Goal: Find specific page/section: Find specific page/section

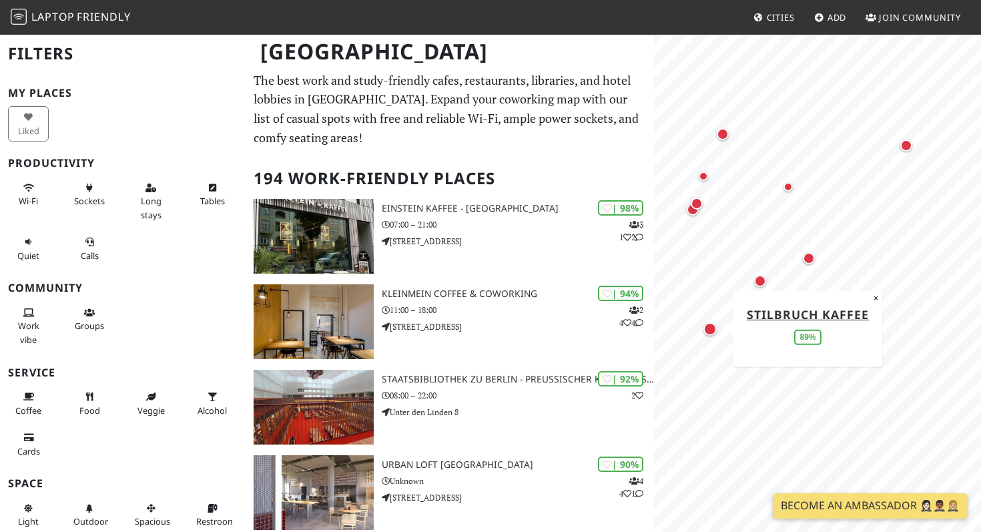
click at [712, 330] on div "Map marker" at bounding box center [710, 328] width 13 height 13
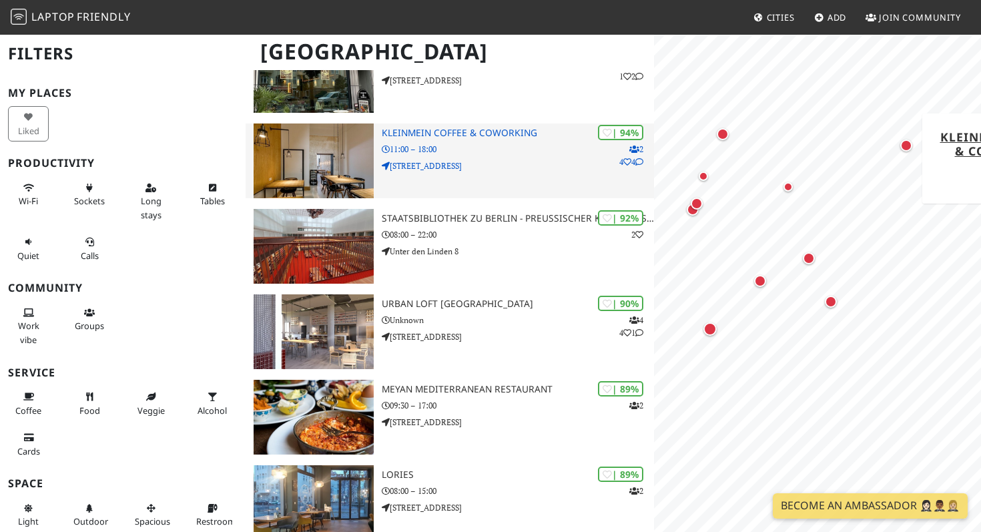
scroll to position [183, 0]
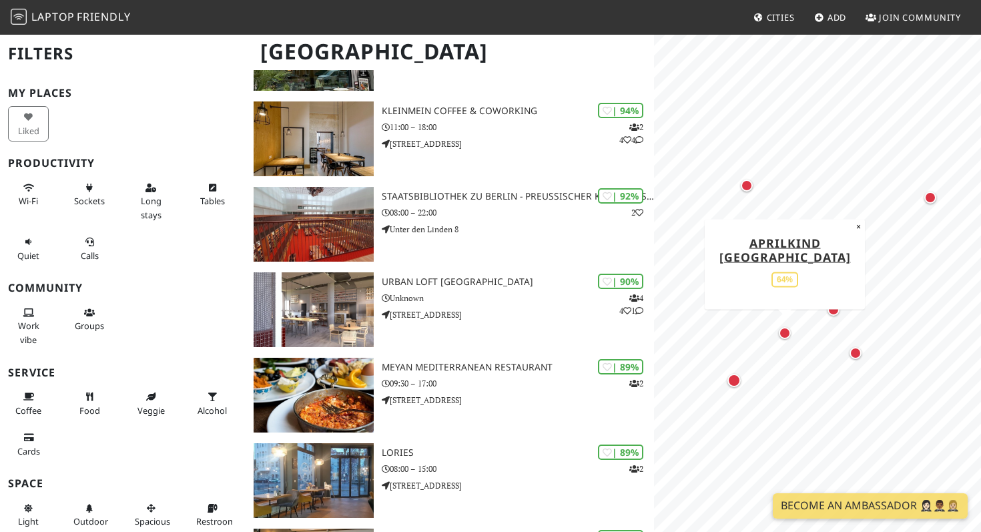
click at [788, 336] on div "Map marker" at bounding box center [785, 333] width 12 height 12
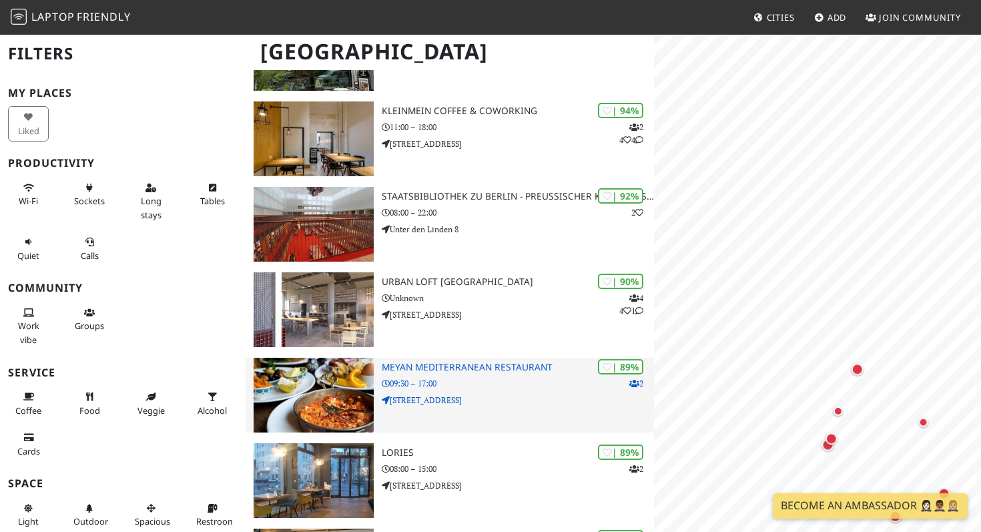
scroll to position [0, 0]
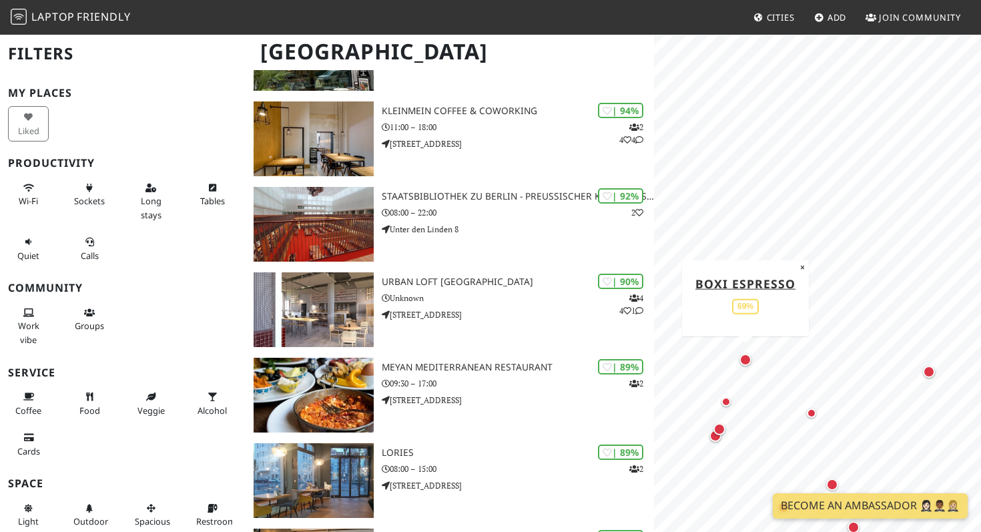
click at [747, 357] on div "Map marker" at bounding box center [746, 360] width 12 height 12
